Goal: Complete application form: Complete application form

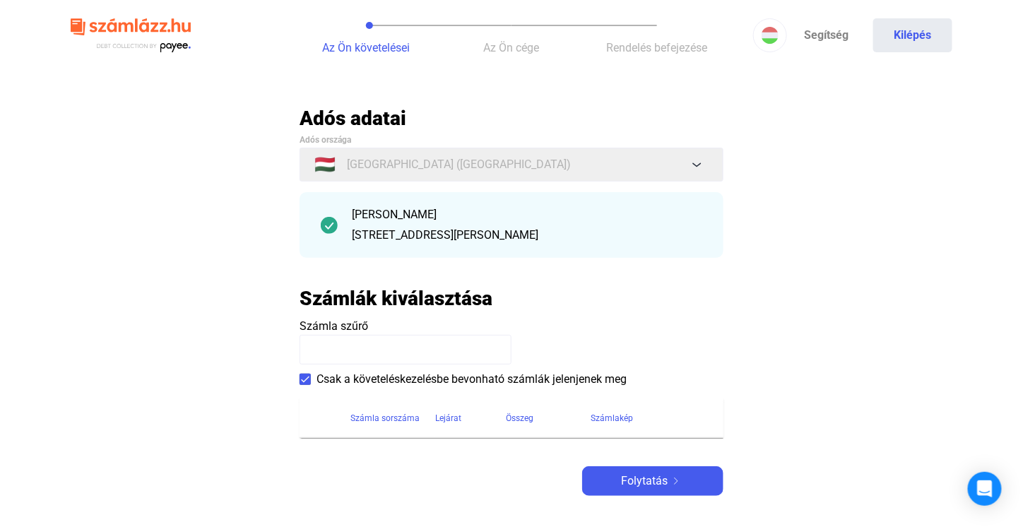
scroll to position [212, 0]
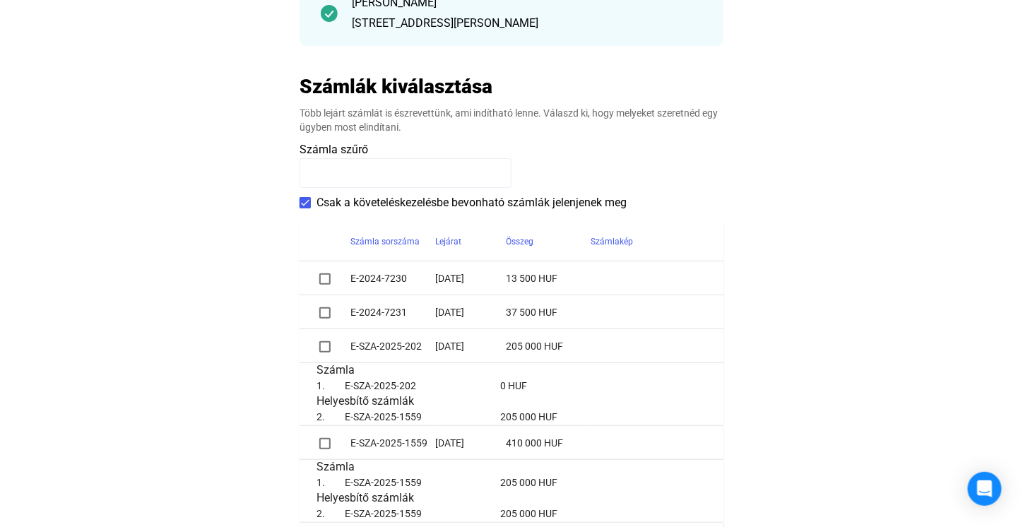
click at [321, 278] on span at bounding box center [324, 278] width 11 height 11
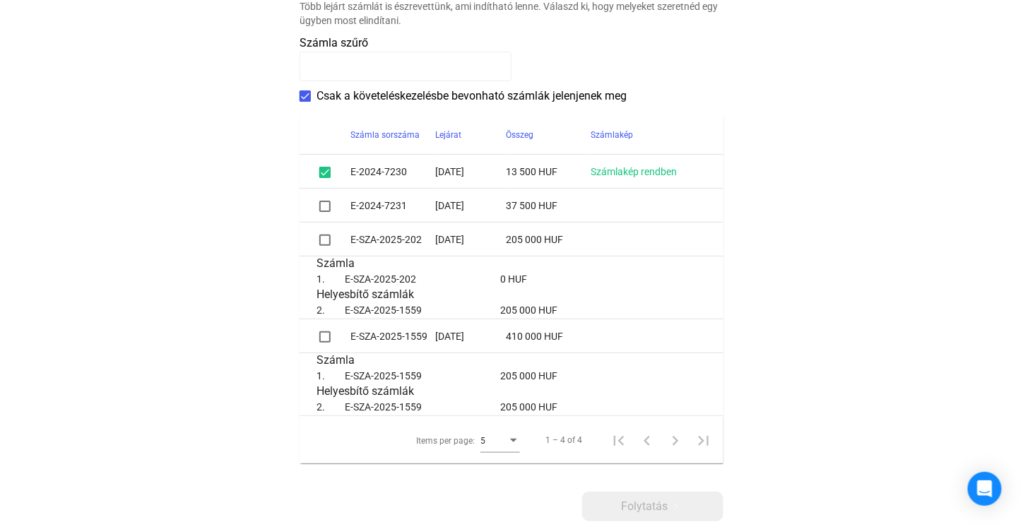
scroll to position [353, 0]
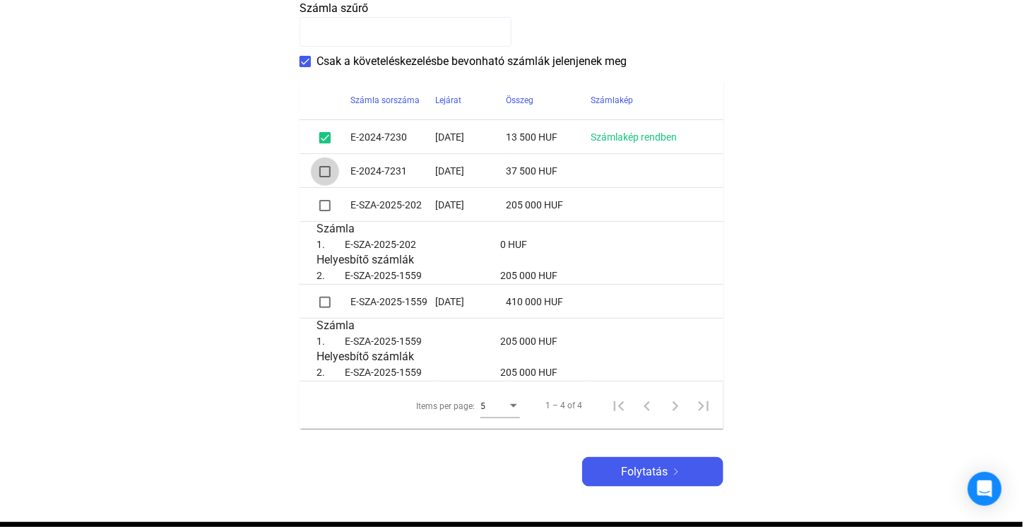
click at [321, 172] on span at bounding box center [324, 171] width 11 height 11
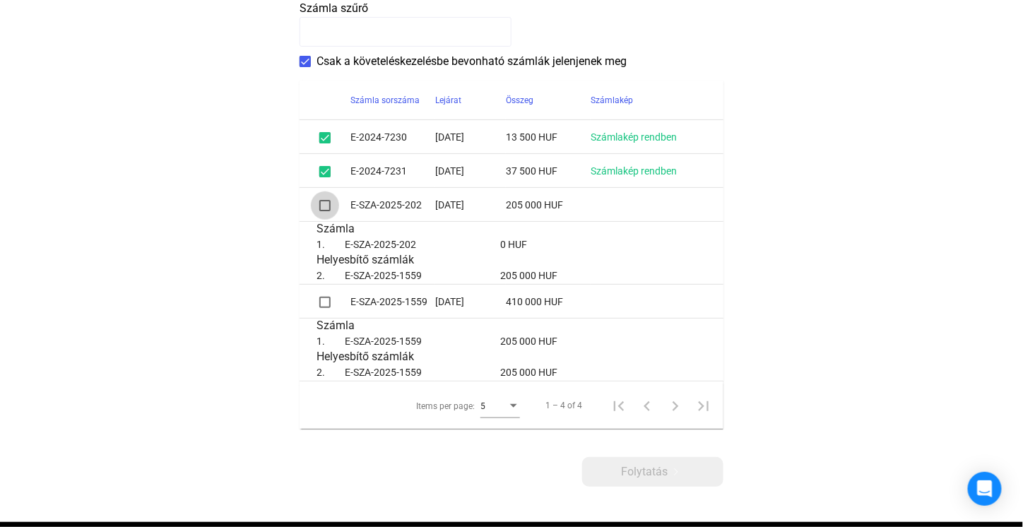
click at [324, 207] on span at bounding box center [324, 205] width 11 height 11
click at [323, 302] on span at bounding box center [324, 302] width 11 height 11
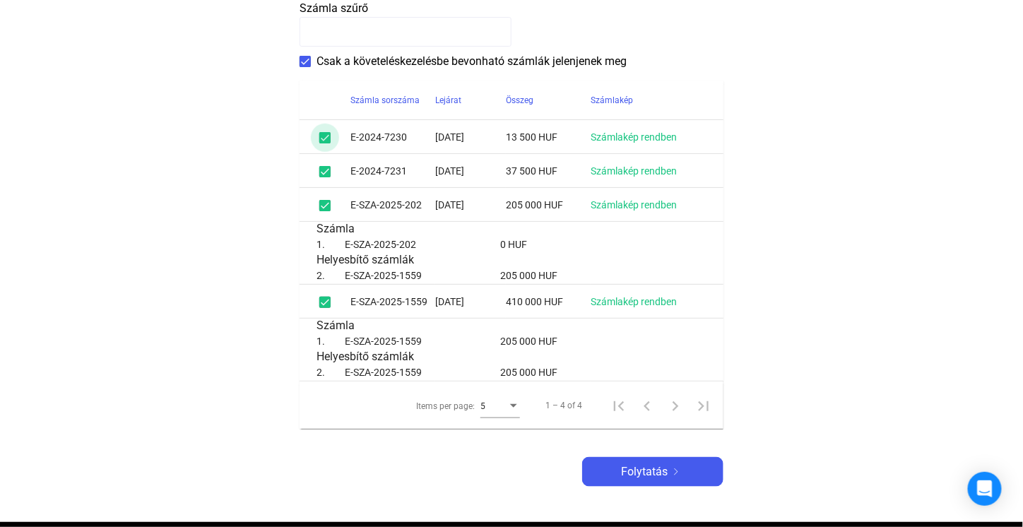
click at [326, 138] on span at bounding box center [324, 137] width 11 height 11
click at [323, 170] on span at bounding box center [324, 171] width 11 height 11
click at [614, 468] on div "Folytatás" at bounding box center [652, 471] width 133 height 17
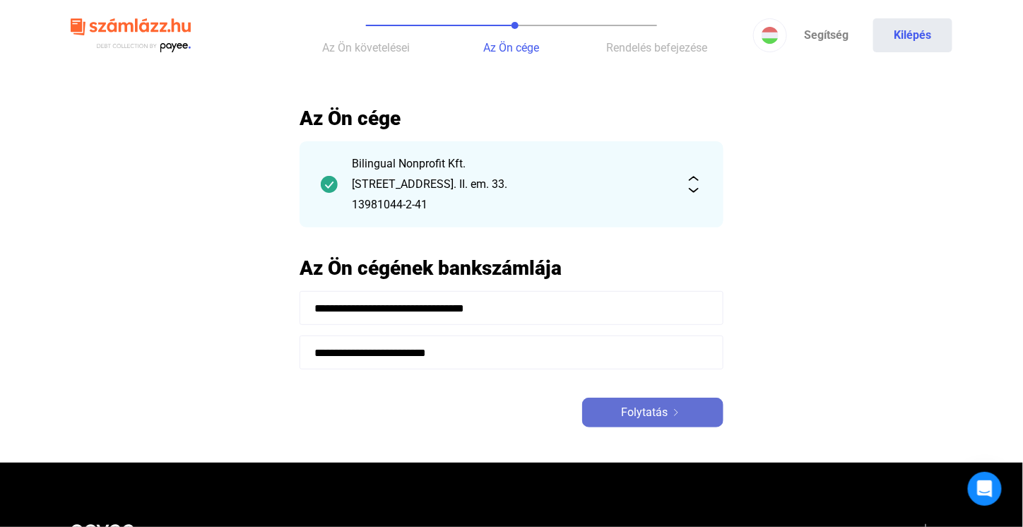
click at [622, 417] on span "Folytatás" at bounding box center [644, 412] width 47 height 17
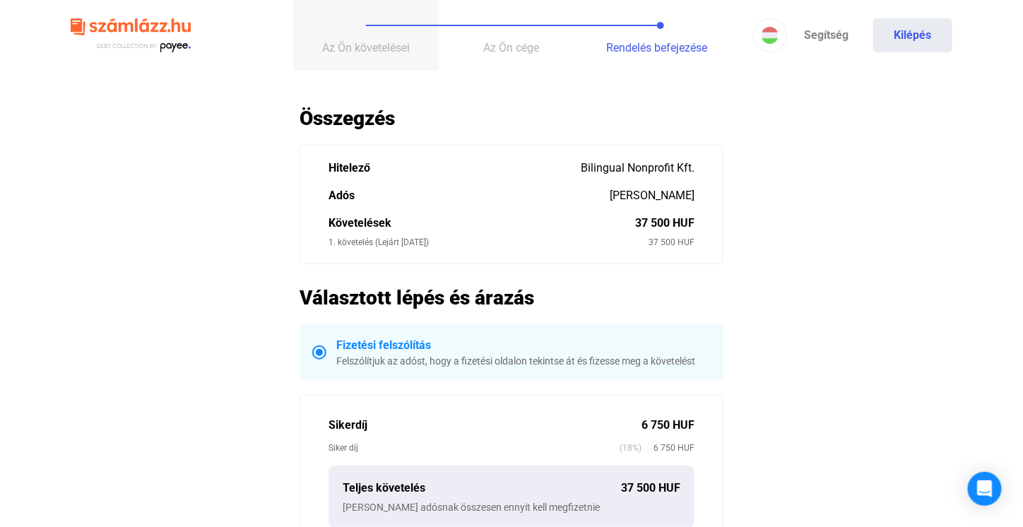
click at [341, 43] on span "Az Ön követelései" at bounding box center [366, 47] width 88 height 13
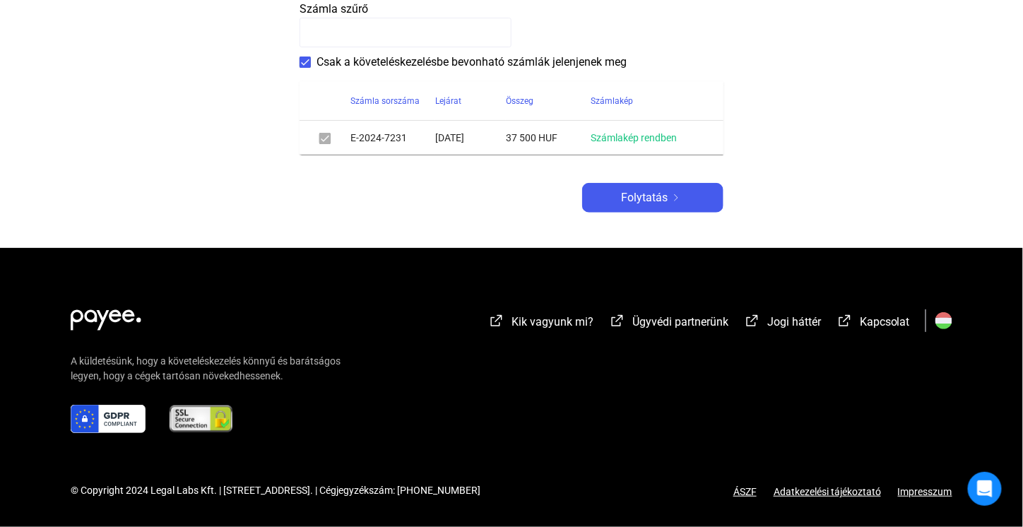
scroll to position [176, 0]
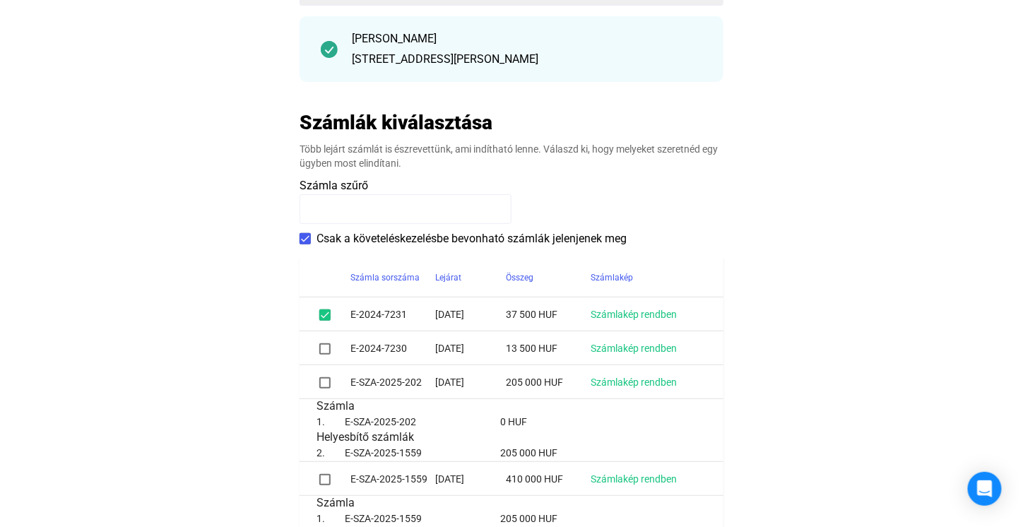
click at [325, 314] on span at bounding box center [324, 314] width 11 height 11
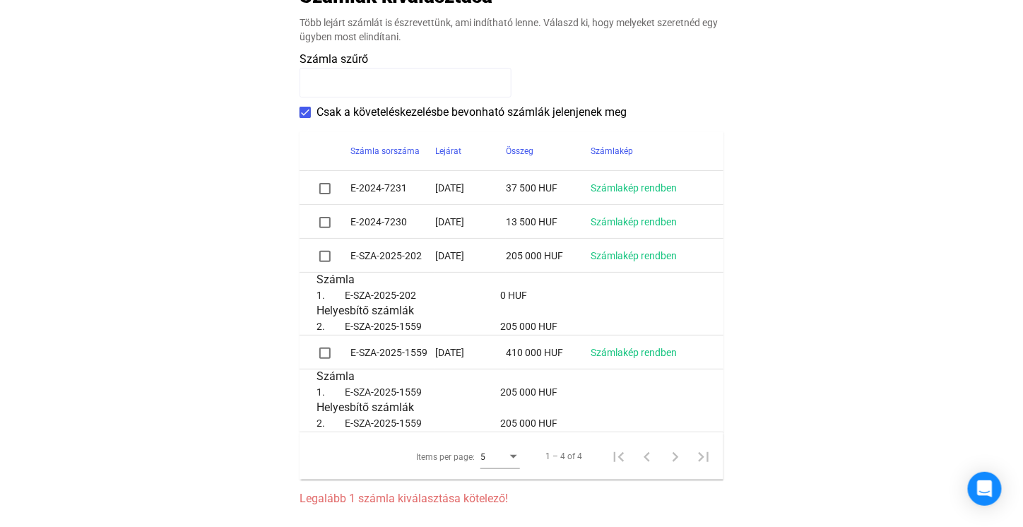
scroll to position [317, 0]
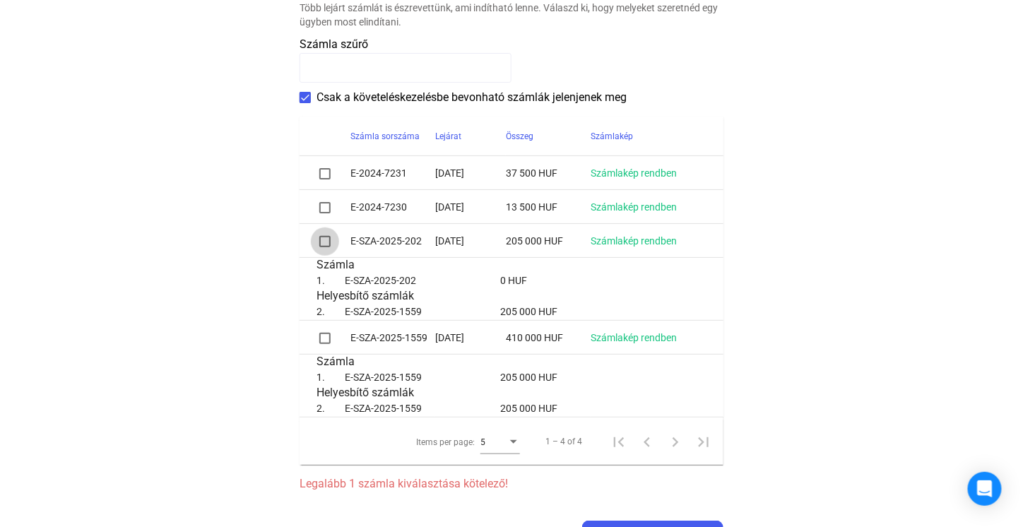
click at [325, 243] on span at bounding box center [324, 241] width 11 height 11
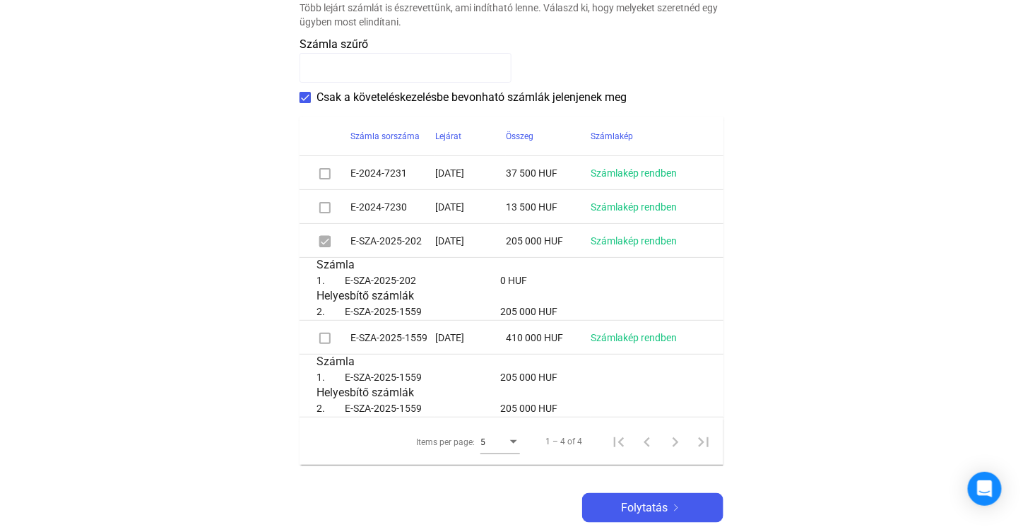
click at [324, 334] on span at bounding box center [324, 338] width 11 height 11
click at [327, 336] on span at bounding box center [324, 338] width 11 height 11
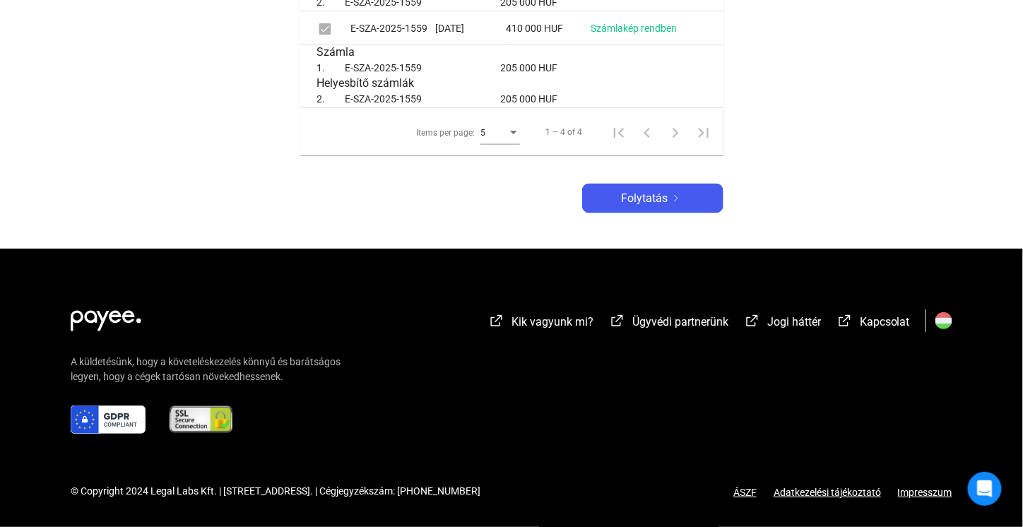
scroll to position [366, 0]
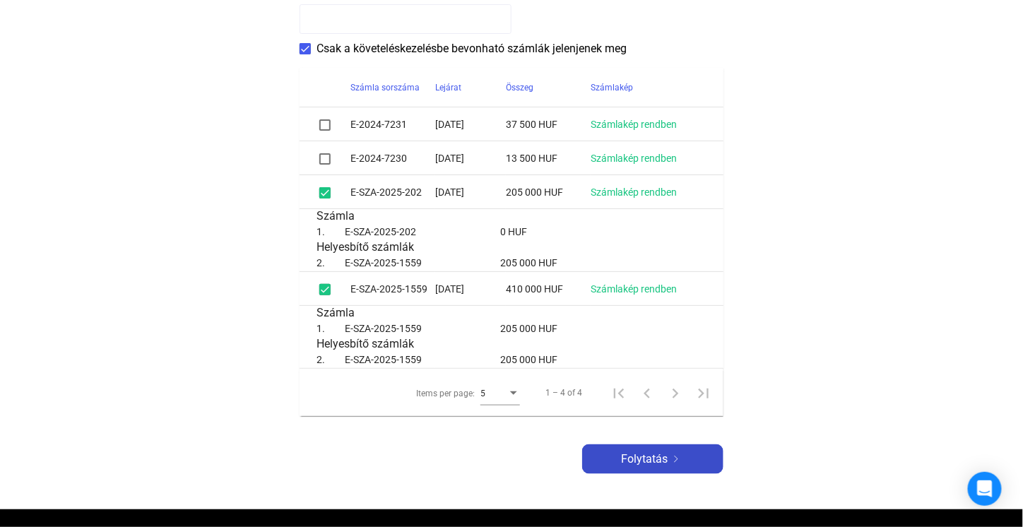
click at [647, 457] on span "Folytatás" at bounding box center [644, 459] width 47 height 17
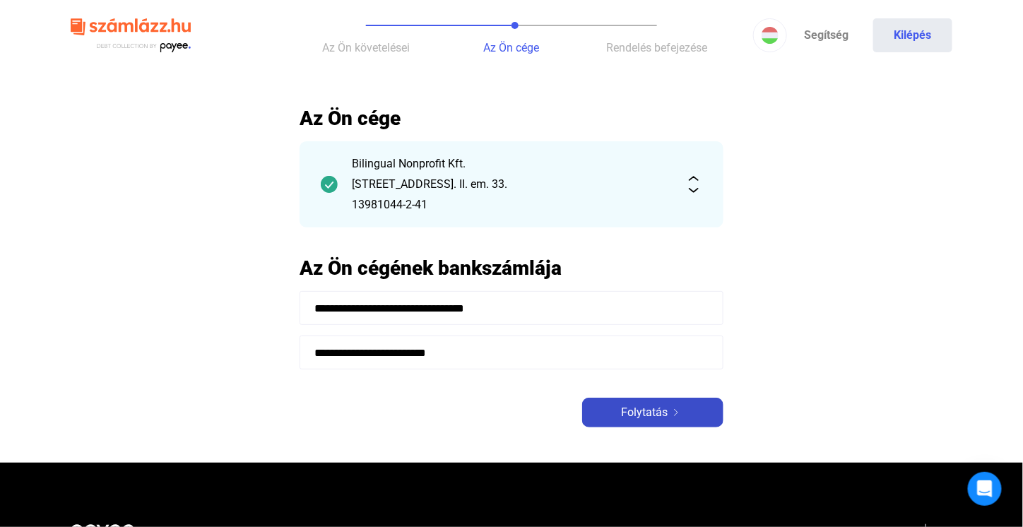
click at [646, 415] on span "Folytatás" at bounding box center [644, 412] width 47 height 17
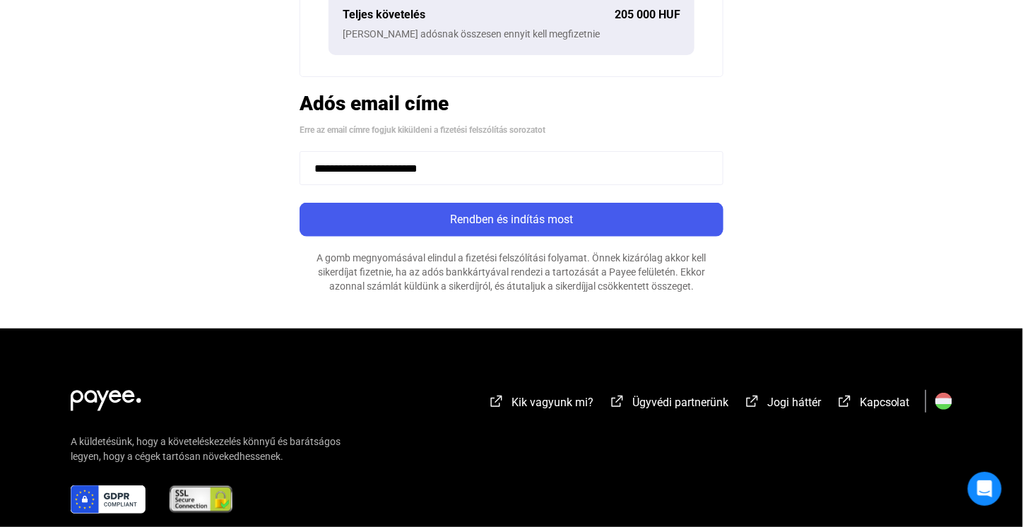
scroll to position [495, 0]
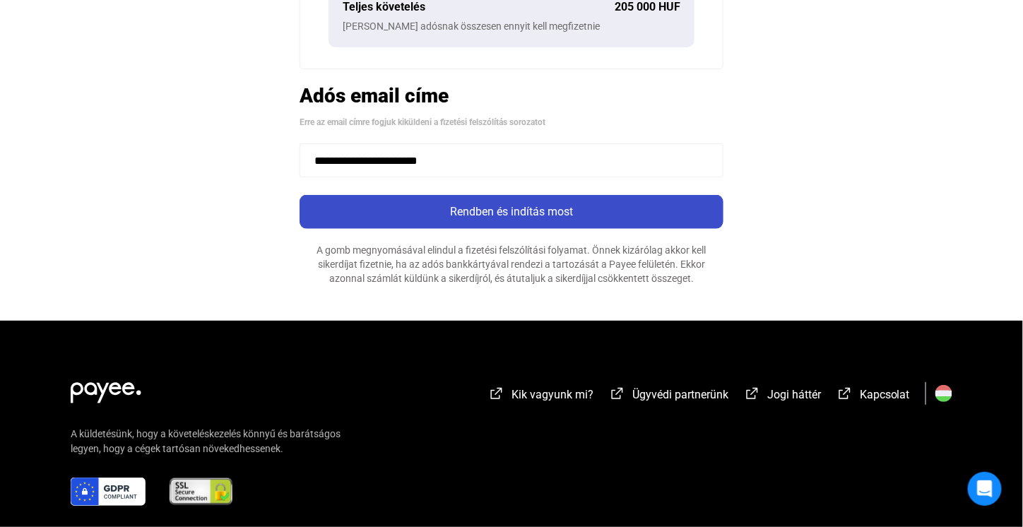
click at [538, 217] on div "Rendben és indítás most" at bounding box center [511, 211] width 415 height 17
